Goal: Task Accomplishment & Management: Manage account settings

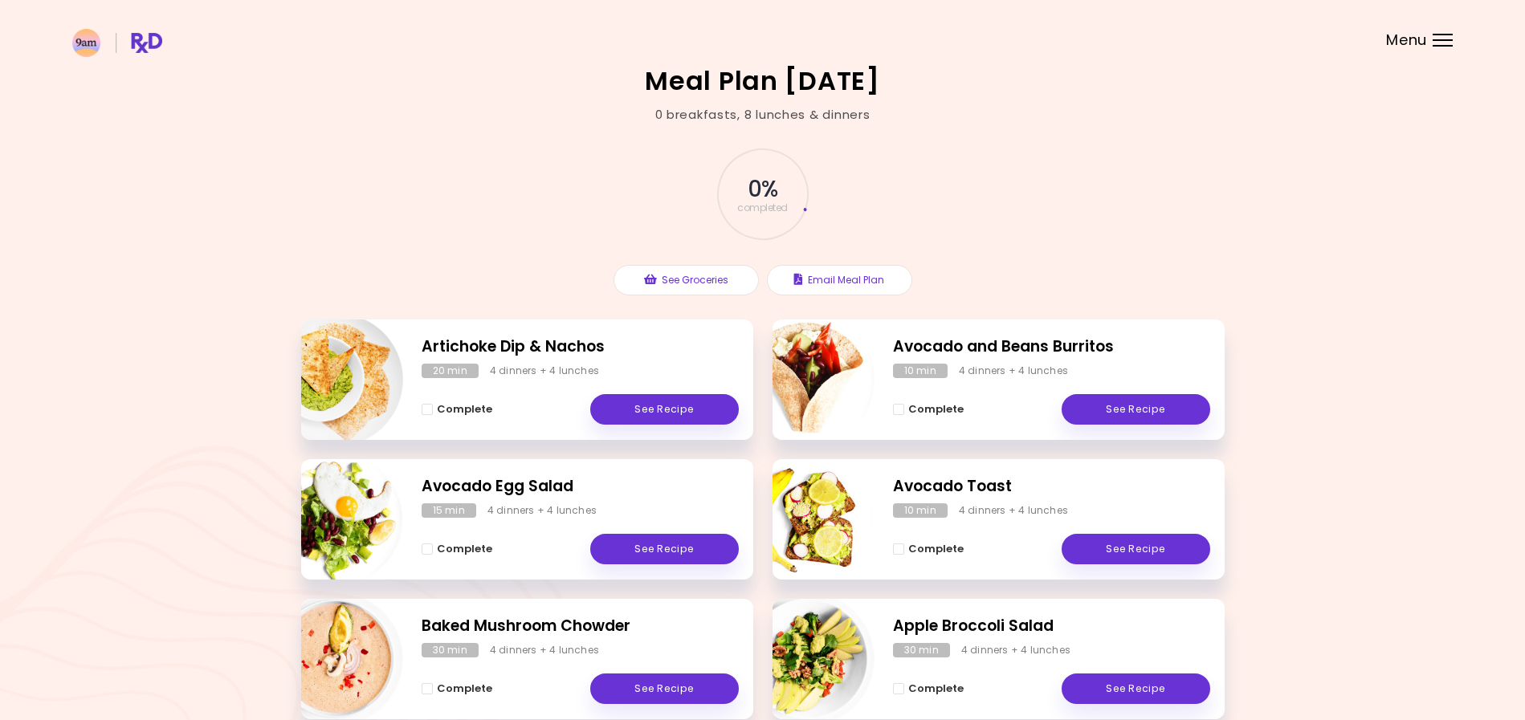
click at [1436, 37] on div "Menu" at bounding box center [1442, 40] width 20 height 13
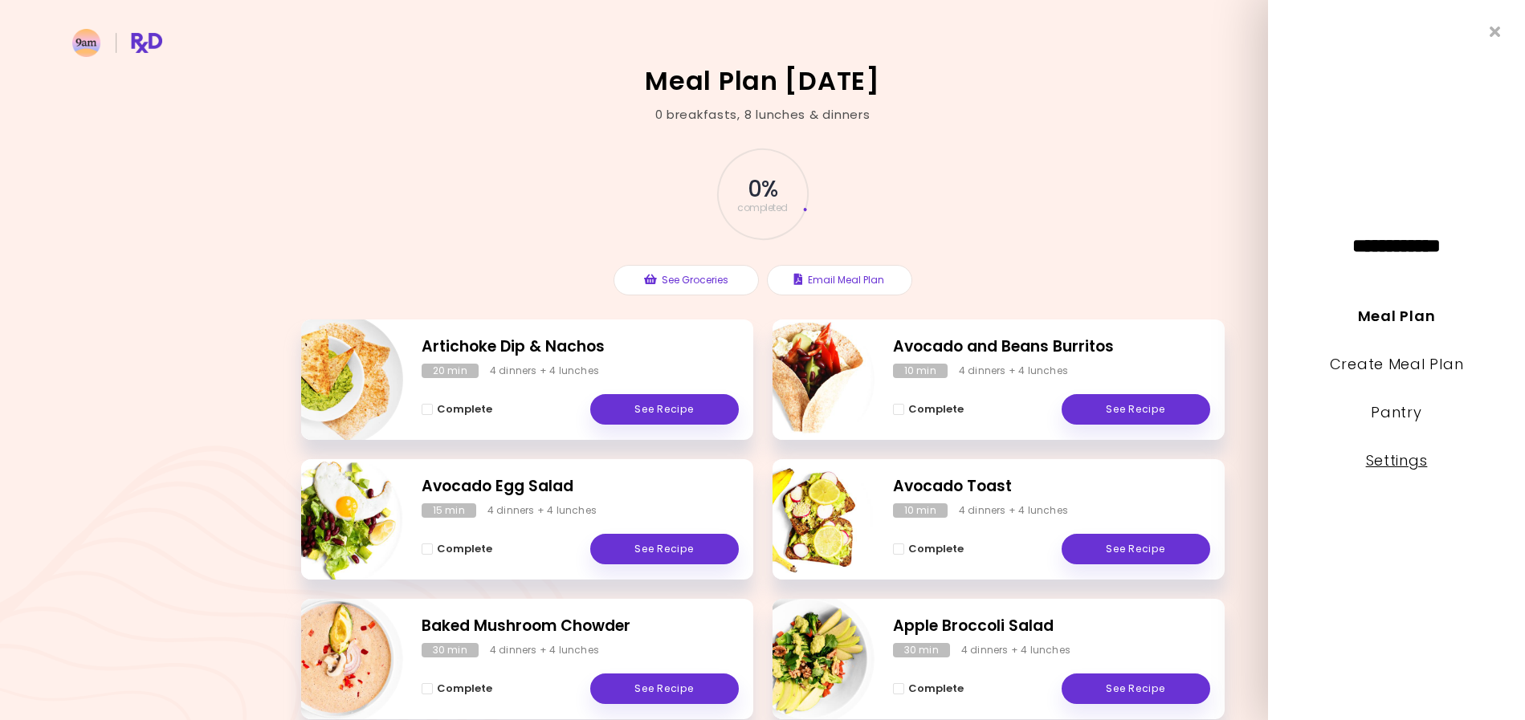
click at [1390, 462] on link "Settings" at bounding box center [1397, 460] width 62 height 20
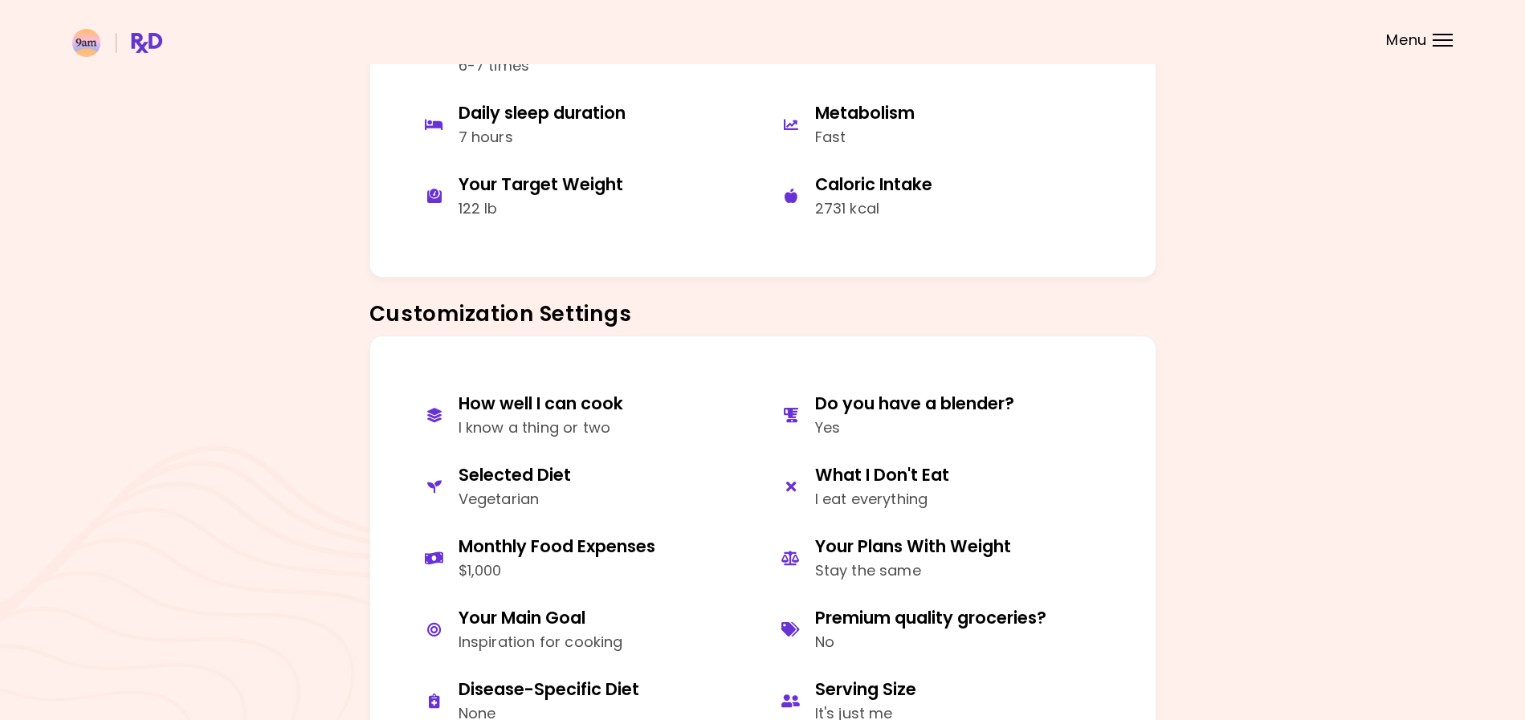
scroll to position [450, 0]
click at [862, 477] on div "What I Don't Eat" at bounding box center [882, 474] width 134 height 22
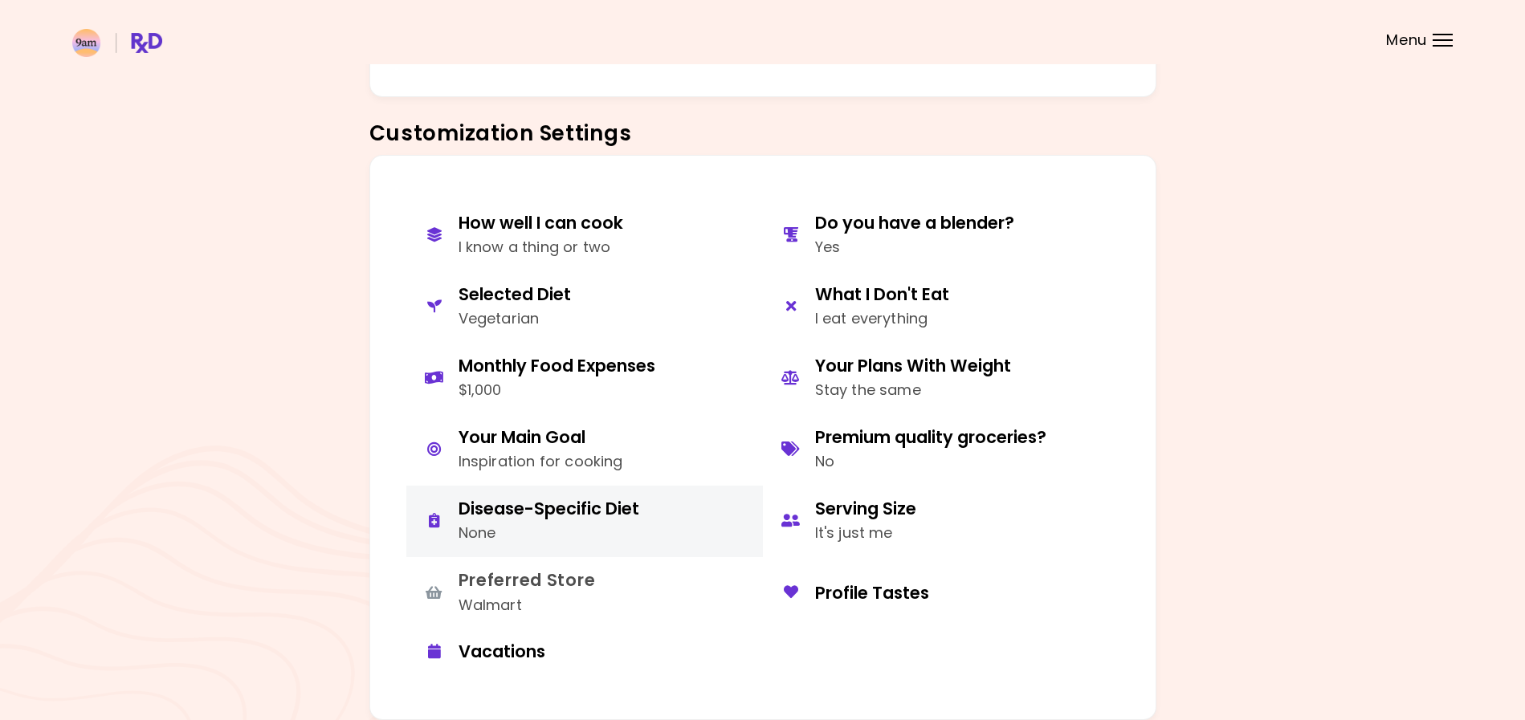
scroll to position [645, 0]
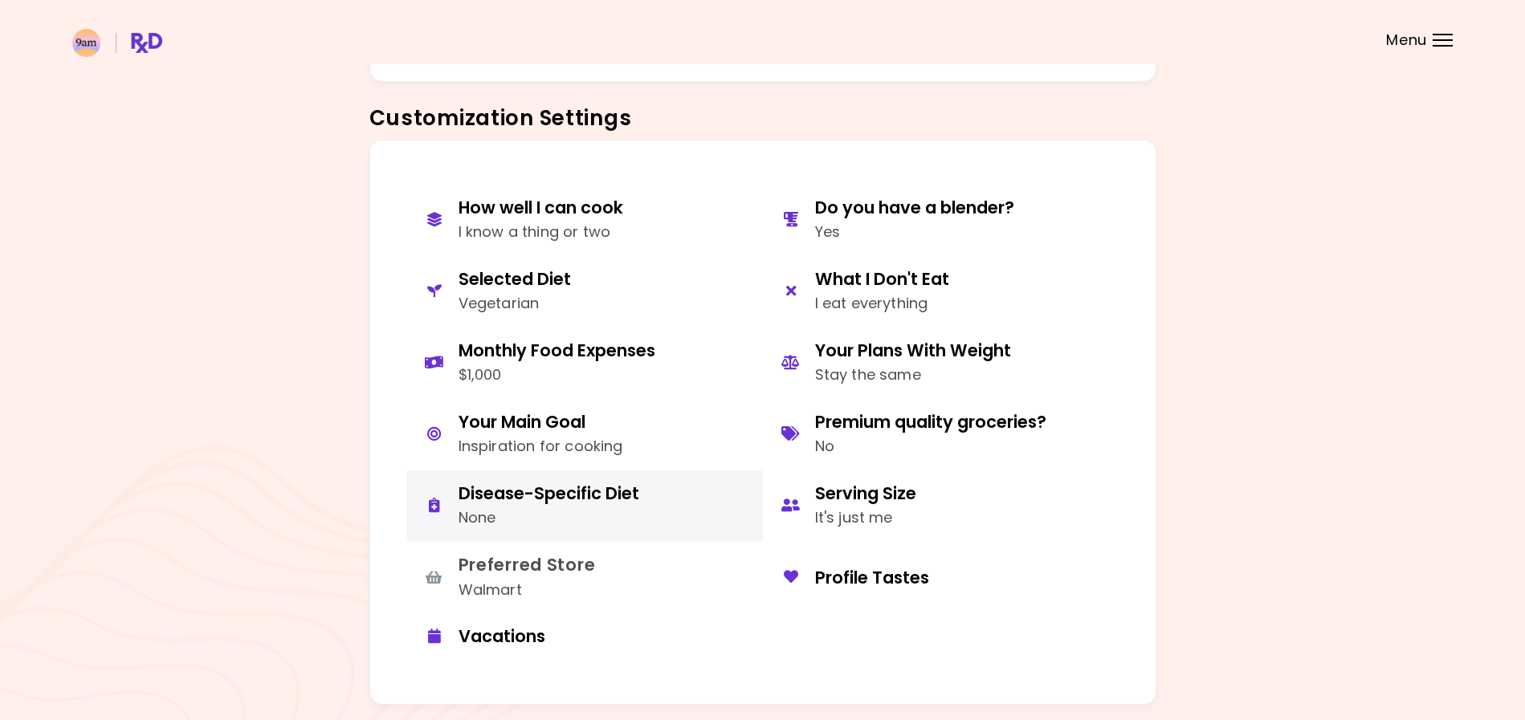
click at [491, 498] on div "Disease-Specific Diet" at bounding box center [548, 494] width 181 height 22
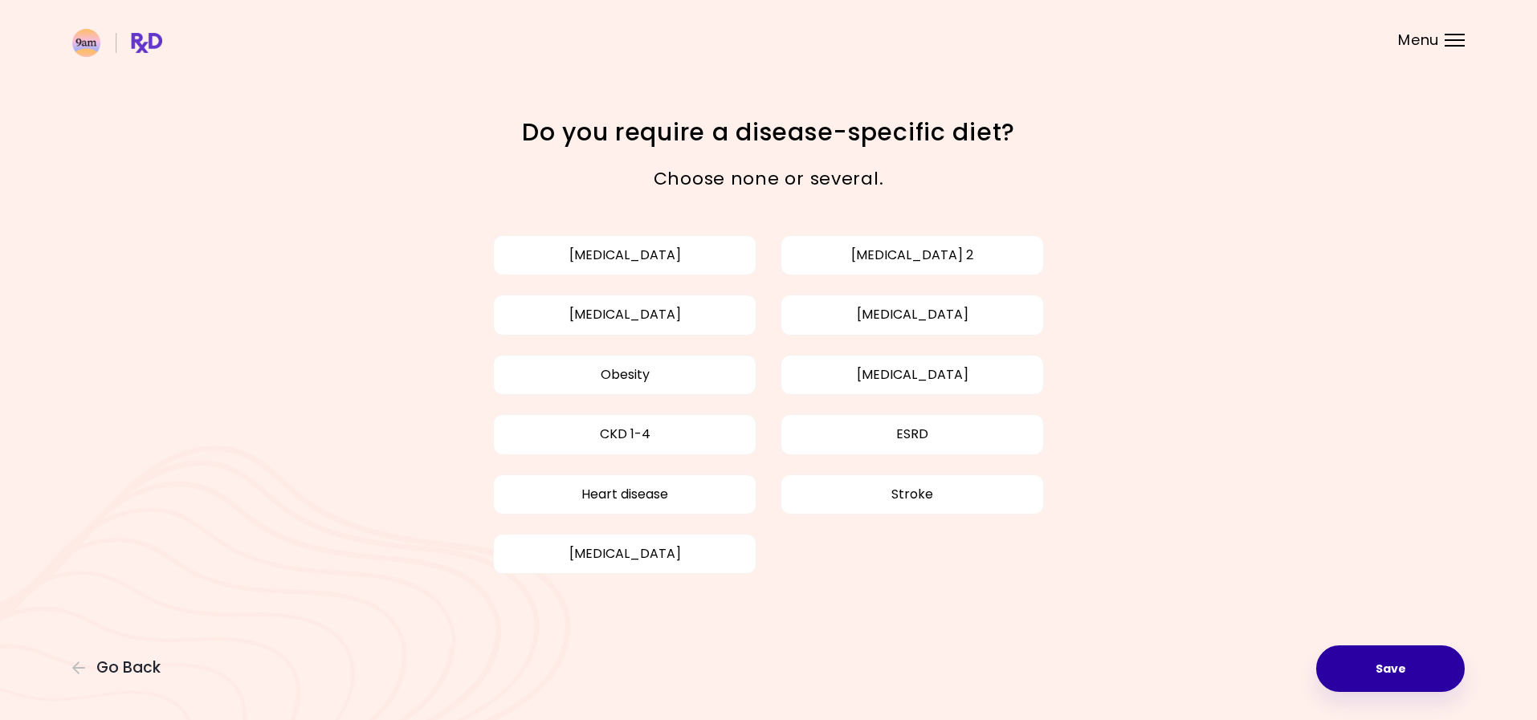
click at [1356, 666] on button "Save" at bounding box center [1390, 668] width 149 height 47
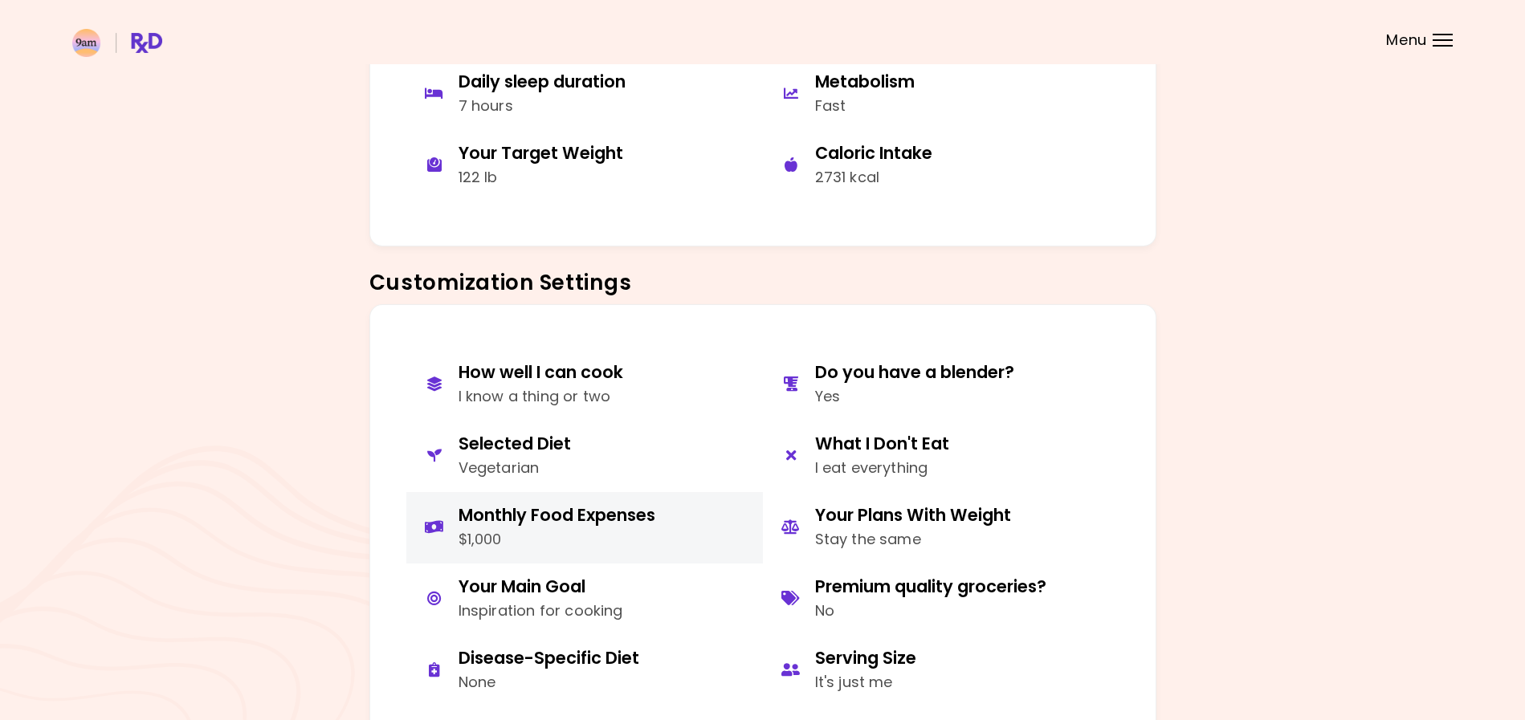
scroll to position [519, 0]
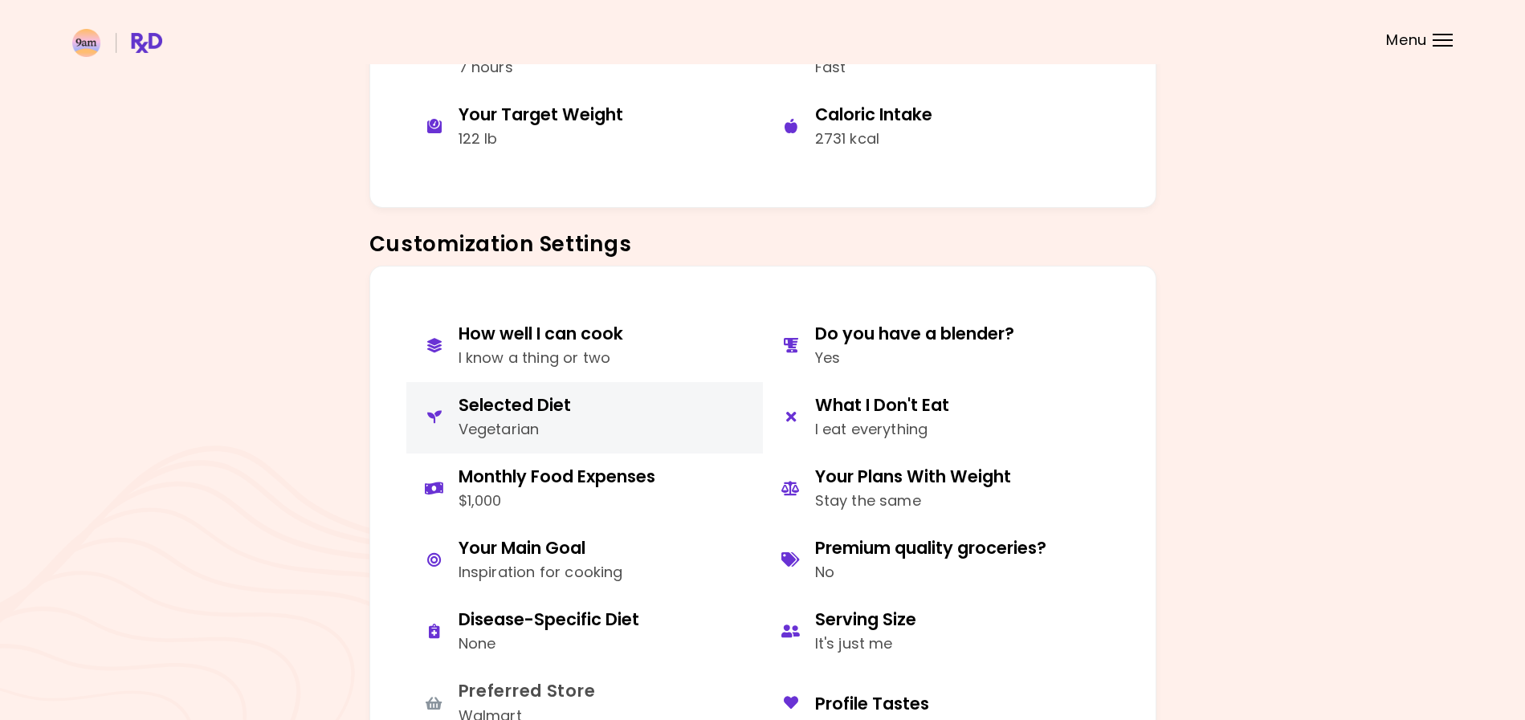
click at [531, 407] on div "Selected Diet" at bounding box center [514, 405] width 112 height 22
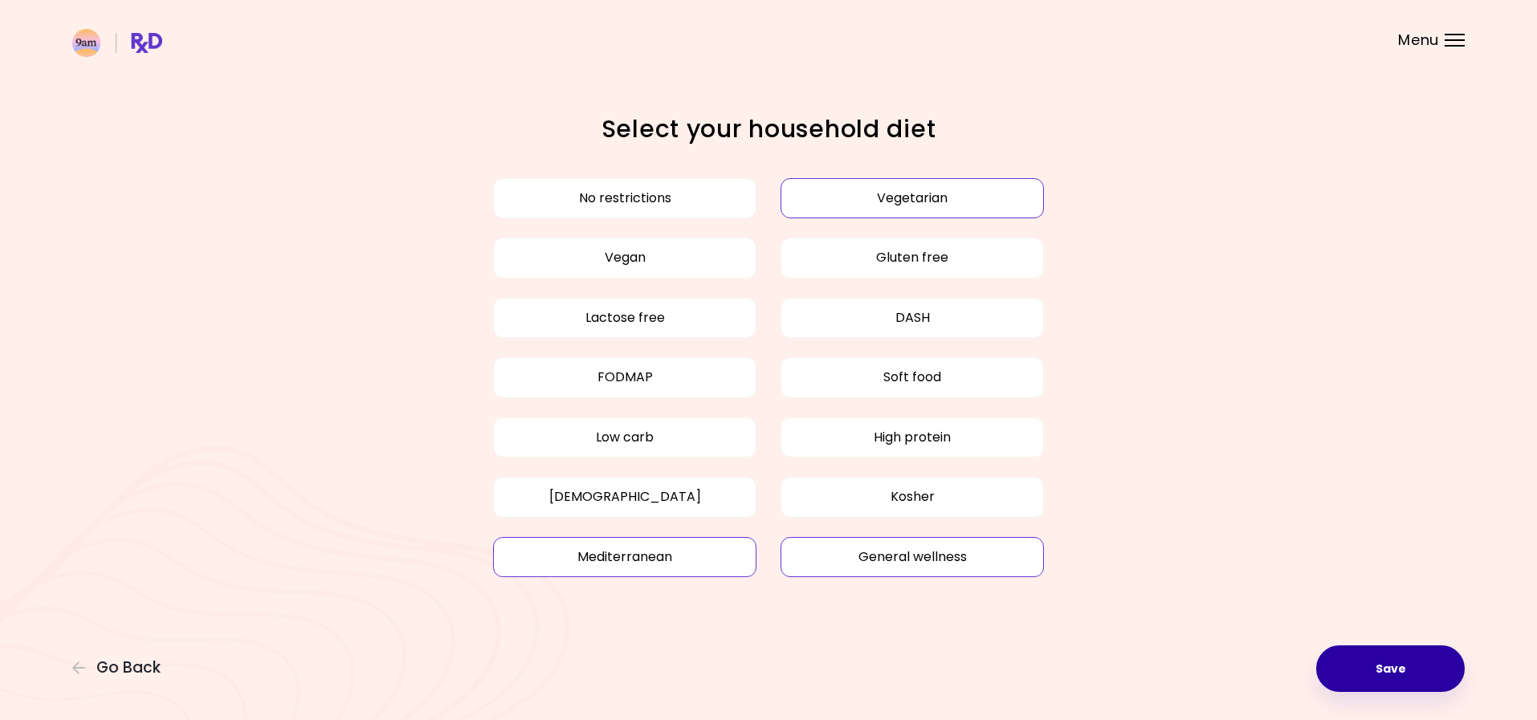
click at [1411, 674] on button "Save" at bounding box center [1390, 668] width 149 height 47
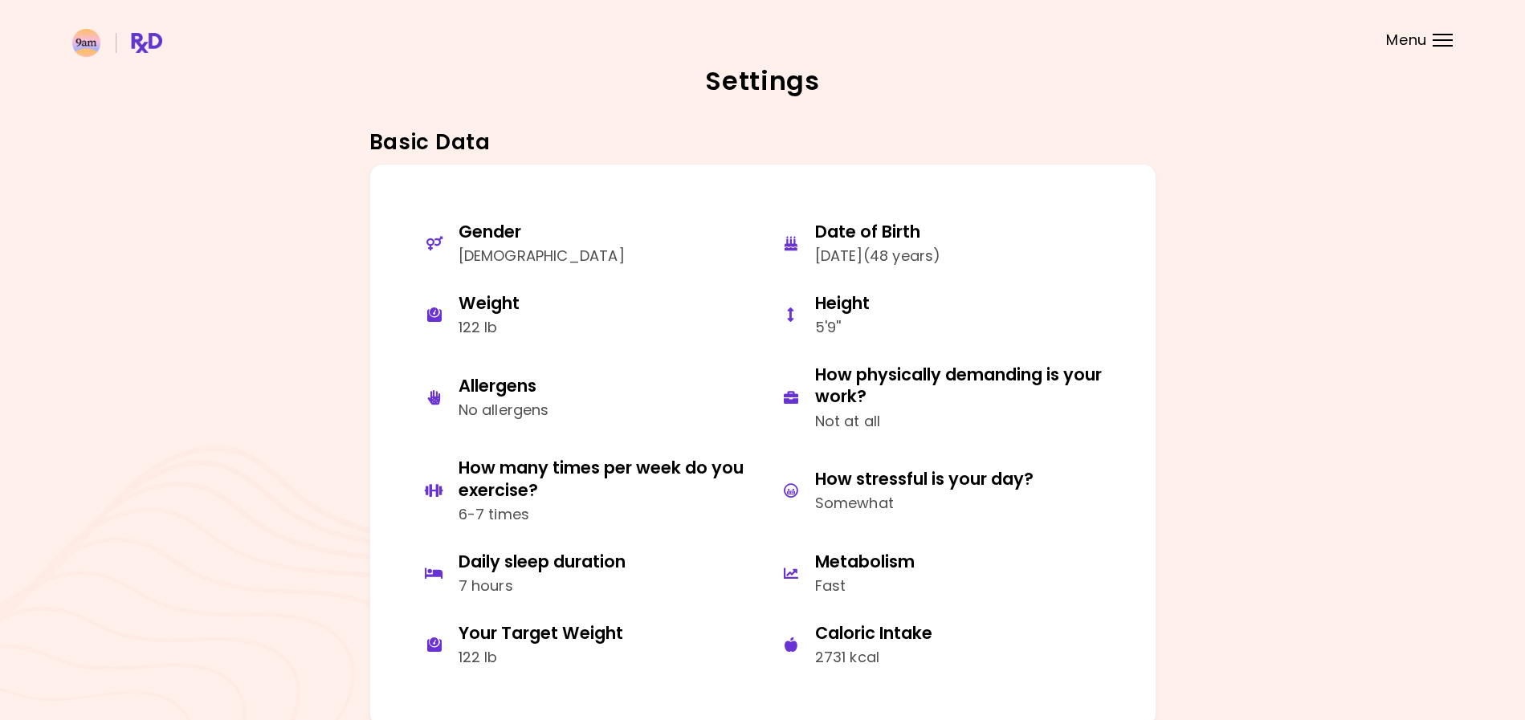
click at [1447, 45] on div at bounding box center [1442, 46] width 20 height 2
